Goal: Task Accomplishment & Management: Use online tool/utility

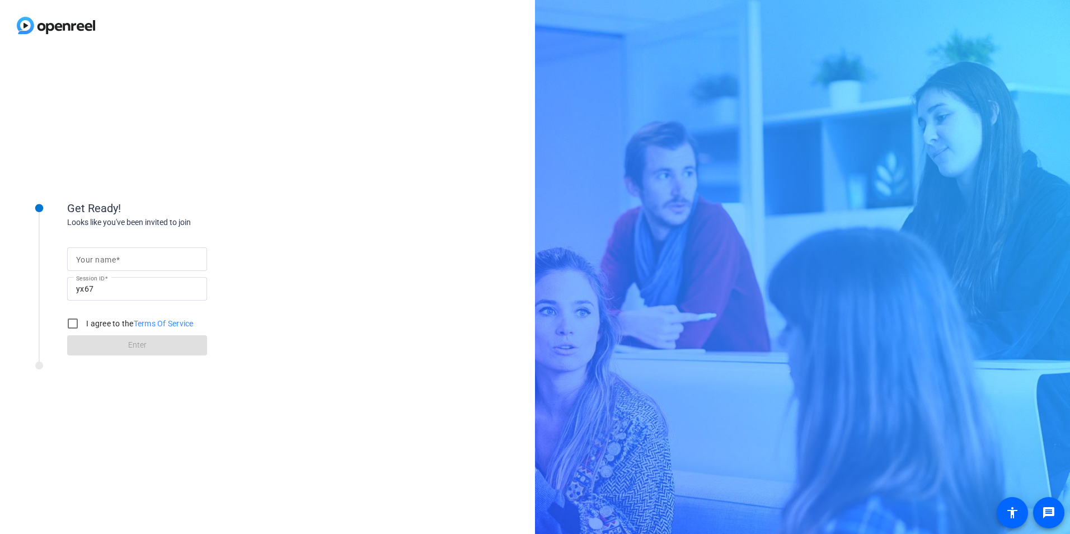
click at [129, 256] on input "Your name" at bounding box center [137, 258] width 122 height 13
type input "[PERSON_NAME]"
click at [68, 320] on input "I agree to the Terms Of Service" at bounding box center [73, 323] width 22 height 22
checkbox input "true"
click at [148, 345] on span at bounding box center [137, 345] width 140 height 27
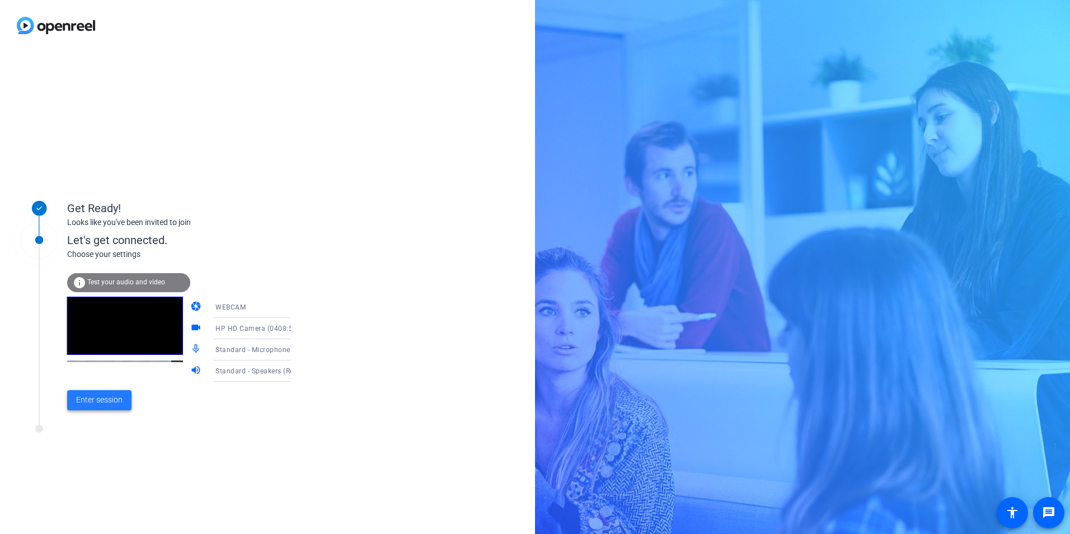
click at [104, 397] on span "Enter session" at bounding box center [99, 400] width 46 height 12
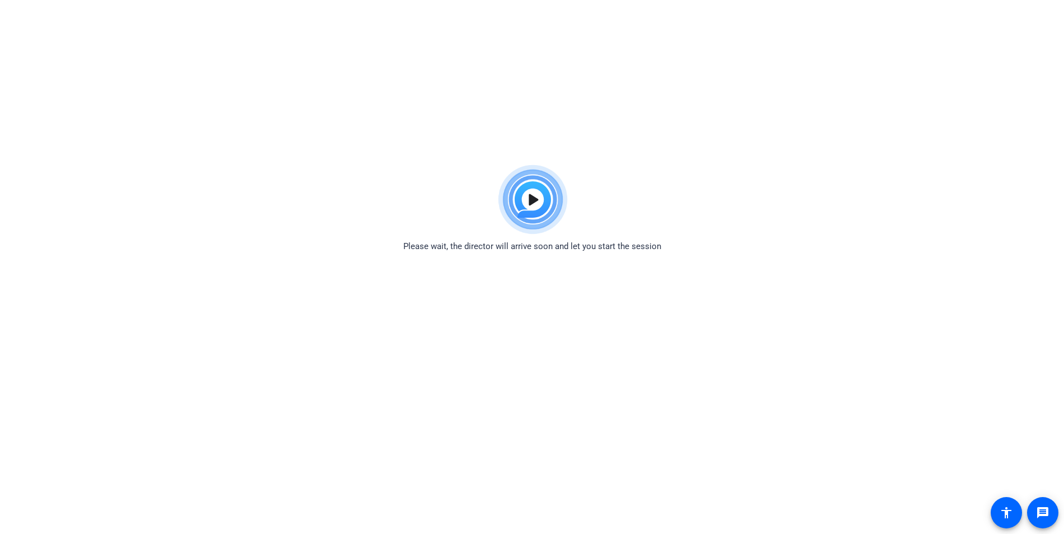
click at [540, 196] on img at bounding box center [532, 199] width 82 height 81
click at [532, 199] on img at bounding box center [532, 199] width 82 height 81
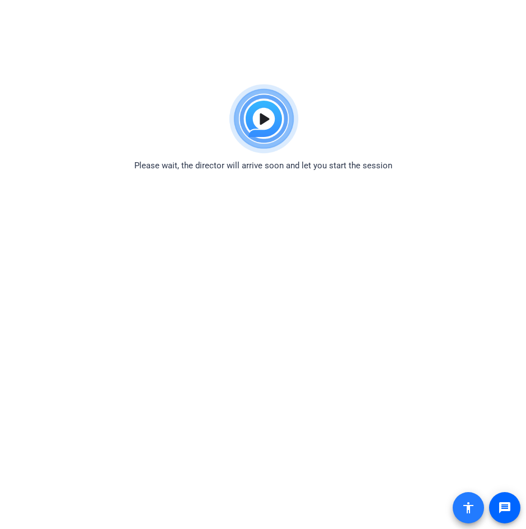
click at [471, 508] on mat-icon "accessibility" at bounding box center [468, 507] width 13 height 13
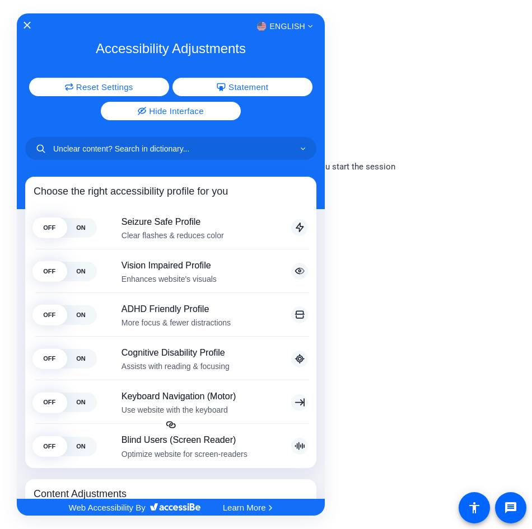
click at [483, 395] on div at bounding box center [266, 264] width 532 height 529
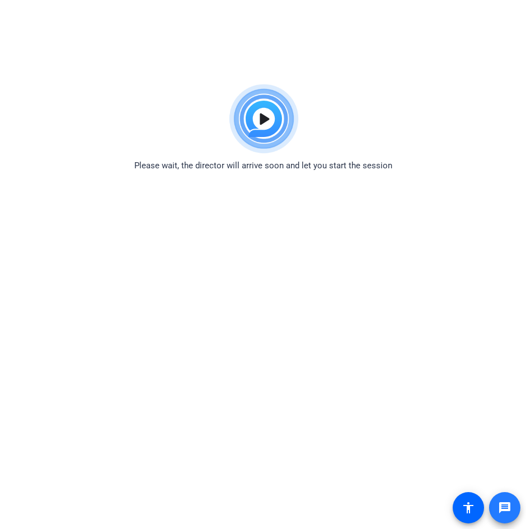
click at [508, 513] on mat-icon "message" at bounding box center [504, 507] width 13 height 13
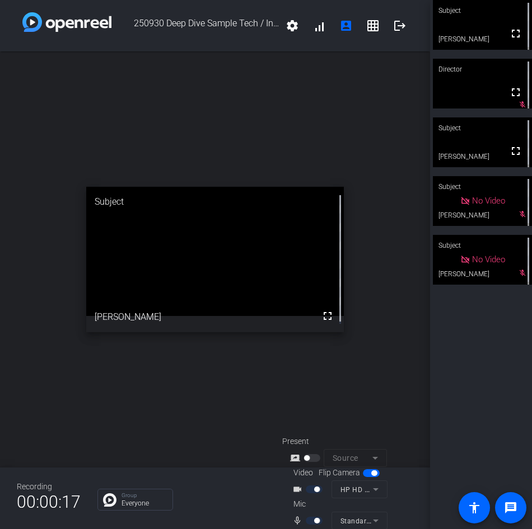
click at [309, 490] on div at bounding box center [315, 490] width 19 height 8
click at [306, 489] on div at bounding box center [315, 490] width 19 height 8
click at [301, 488] on mat-icon "videocam_outline" at bounding box center [298, 489] width 13 height 13
click at [298, 487] on mat-icon "videocam_outline" at bounding box center [298, 489] width 13 height 13
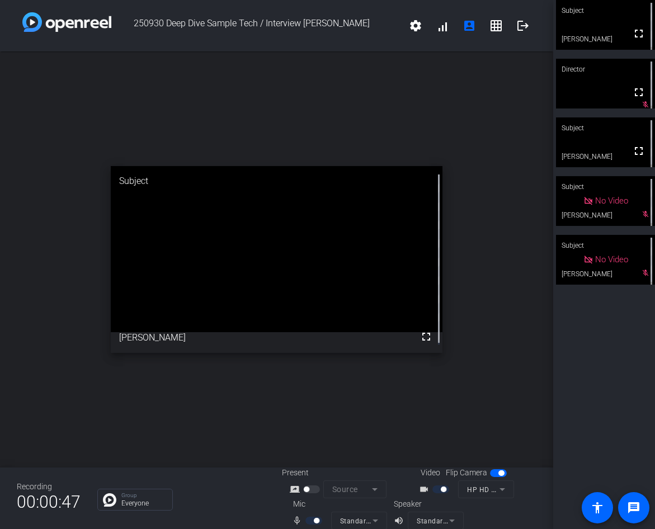
click at [323, 523] on div at bounding box center [315, 521] width 19 height 8
click at [294, 523] on div "mic_none" at bounding box center [311, 520] width 39 height 13
click at [308, 520] on div at bounding box center [315, 521] width 19 height 8
click at [397, 520] on mat-icon "volume_up" at bounding box center [400, 520] width 13 height 13
click at [450, 518] on mat-form-field "Standard - Speakers (Realtek(R) Audio)" at bounding box center [436, 521] width 56 height 18
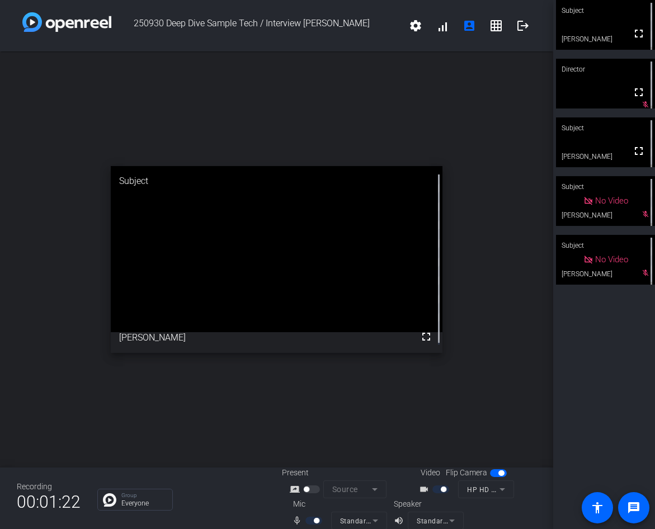
click at [322, 509] on div "Present screen_share_outline Source Video Flip Camera videocam_outline HP HD Ca…" at bounding box center [409, 498] width 255 height 63
click at [294, 520] on mat-icon "mic_none" at bounding box center [298, 520] width 13 height 13
click at [301, 505] on div "Mic" at bounding box center [338, 505] width 112 height 12
click at [311, 489] on div at bounding box center [312, 490] width 19 height 8
click at [325, 518] on div "mic_none" at bounding box center [311, 520] width 39 height 13
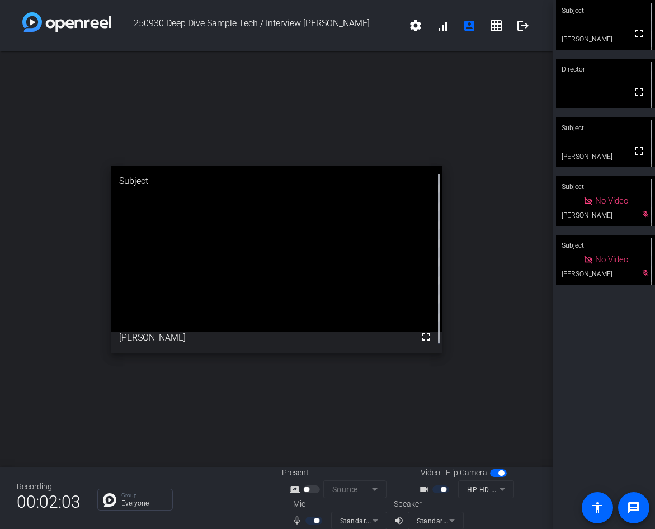
click at [370, 523] on mat-form-field "Standard - Microphone Array (Intel® Smart Sound Technology for Digital Micropho…" at bounding box center [359, 521] width 56 height 18
click at [397, 523] on mat-icon "volume_up" at bounding box center [400, 520] width 13 height 13
click at [434, 487] on div at bounding box center [442, 490] width 19 height 8
click at [411, 489] on div "videocam_outline HP HD Camera (0408:5347)" at bounding box center [466, 490] width 112 height 18
